Goal: Consume media (video, audio): Consume media (video, audio)

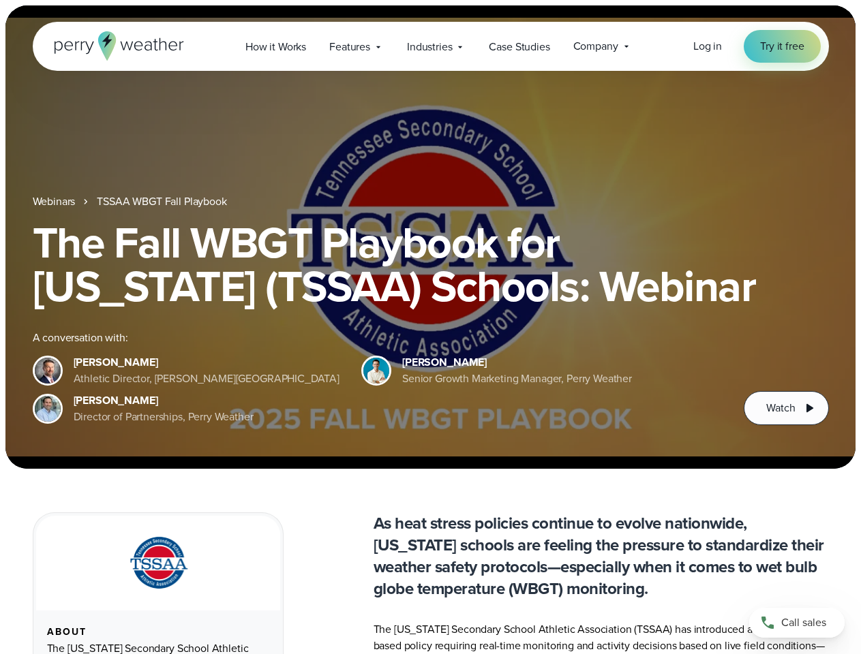
click at [430, 327] on div "The Fall WBGT Playbook for [US_STATE] (TSSAA) Schools: Webinar A conversation w…" at bounding box center [431, 323] width 796 height 205
click at [430, 46] on span "Industries" at bounding box center [429, 47] width 45 height 16
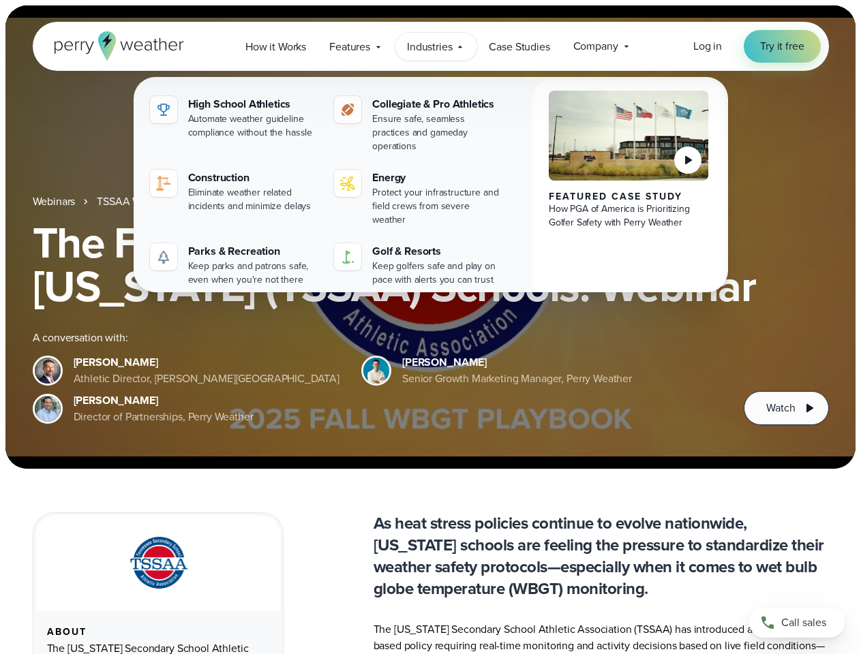
click at [430, 237] on h1 "The Fall WBGT Playbook for [US_STATE] (TSSAA) Schools: Webinar" at bounding box center [431, 264] width 796 height 87
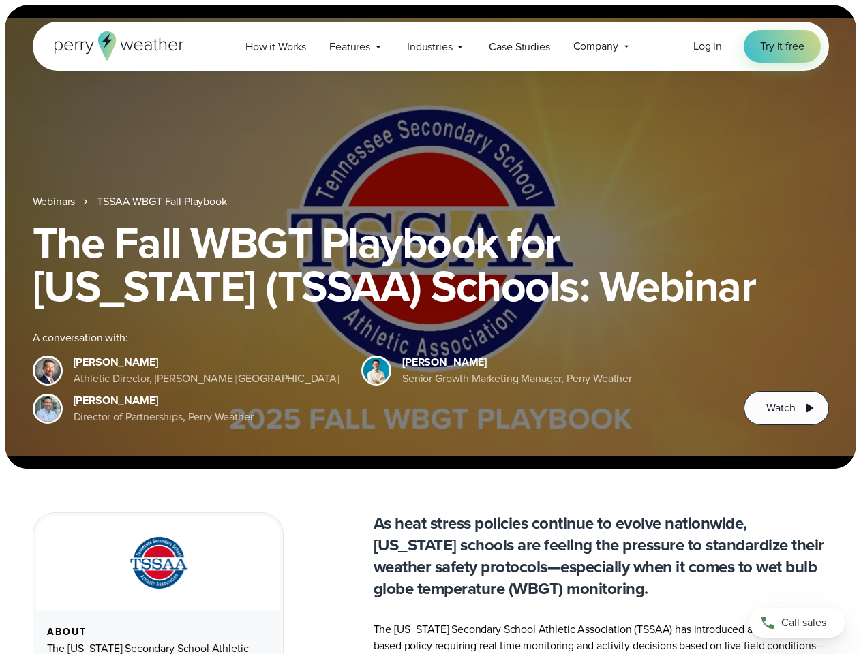
click at [163, 202] on link "TSSAA WBGT Fall Playbook" at bounding box center [162, 202] width 130 height 16
click at [786, 408] on span "Watch" at bounding box center [780, 408] width 29 height 16
